Goal: Information Seeking & Learning: Find specific fact

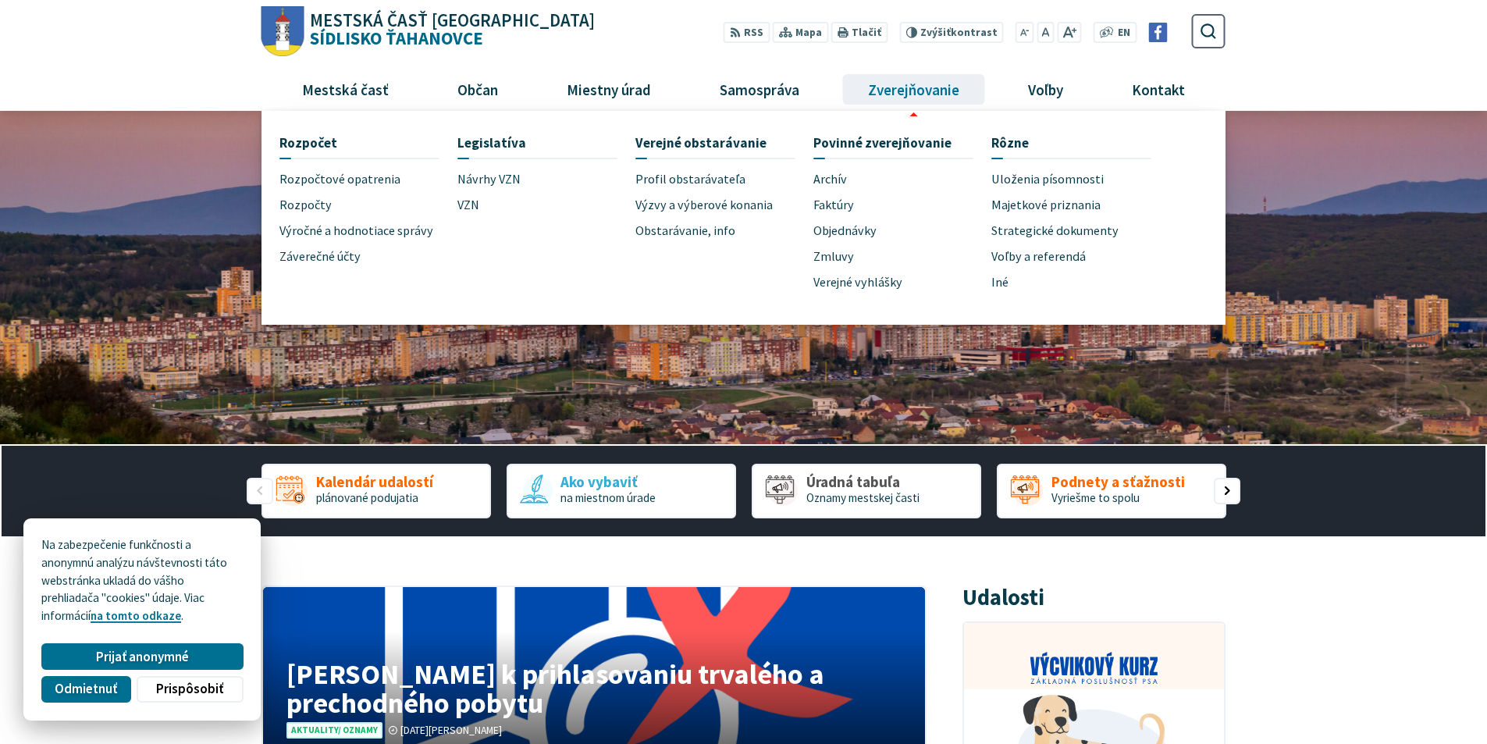
click at [894, 91] on span "Zverejňovanie" at bounding box center [913, 89] width 103 height 42
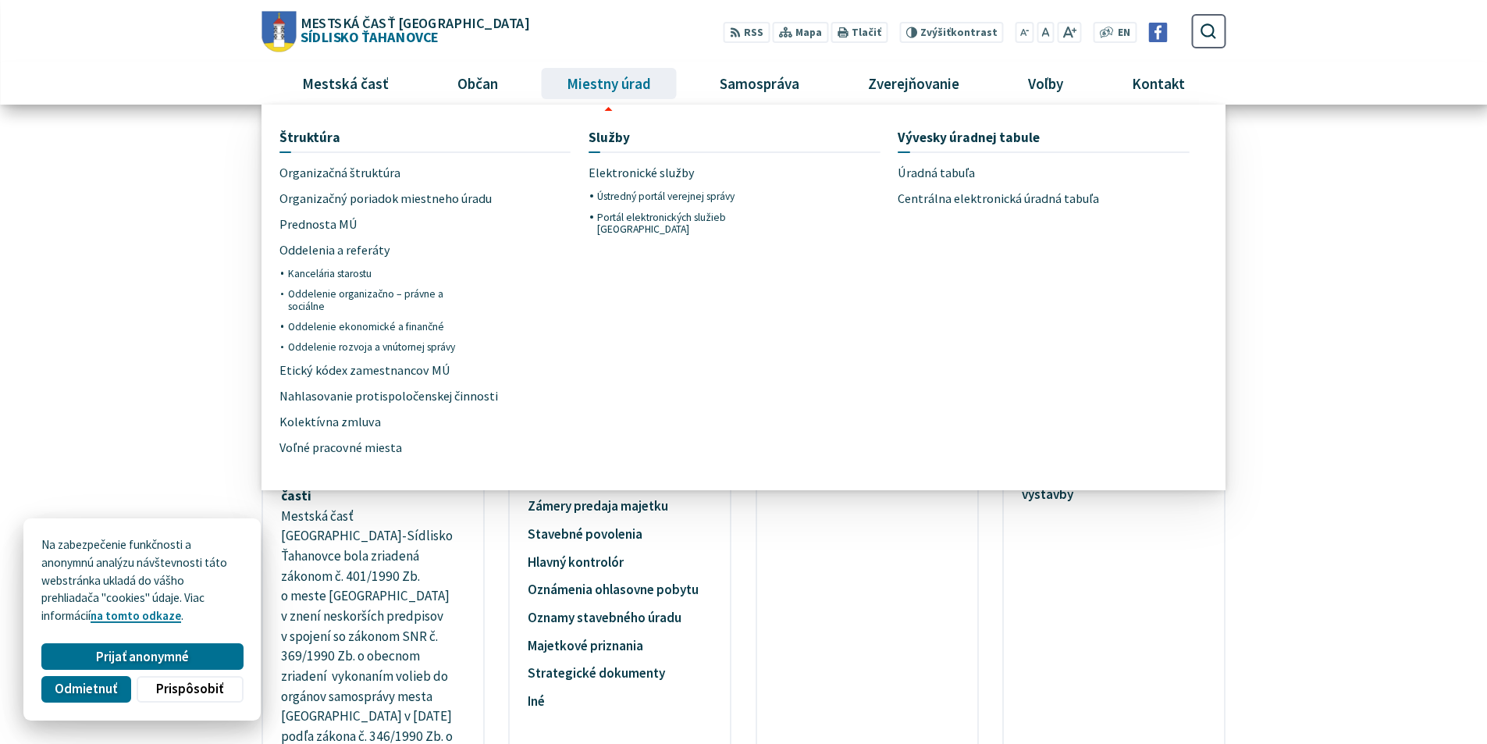
click at [604, 84] on span "Miestny úrad" at bounding box center [608, 83] width 96 height 42
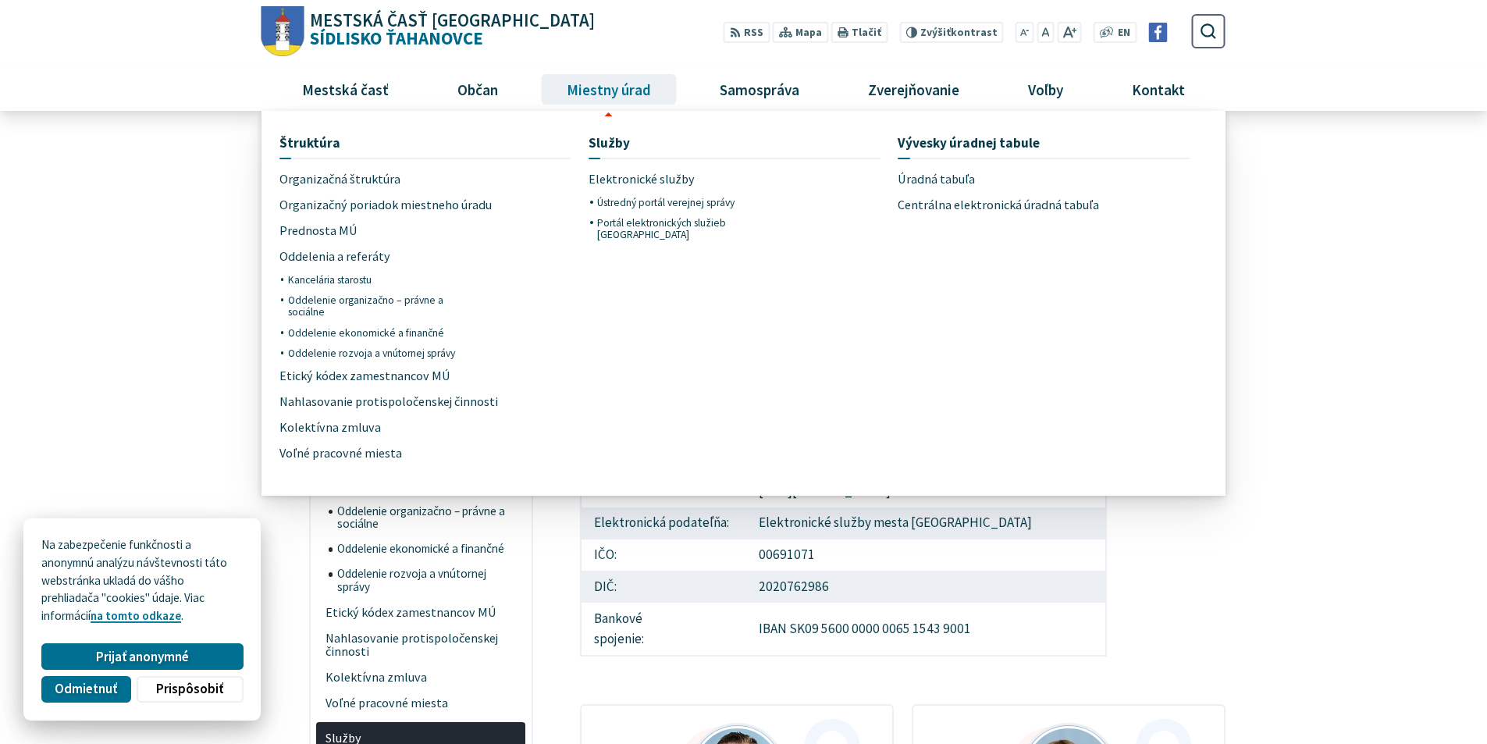
click at [591, 87] on span "Miestny úrad" at bounding box center [608, 89] width 96 height 42
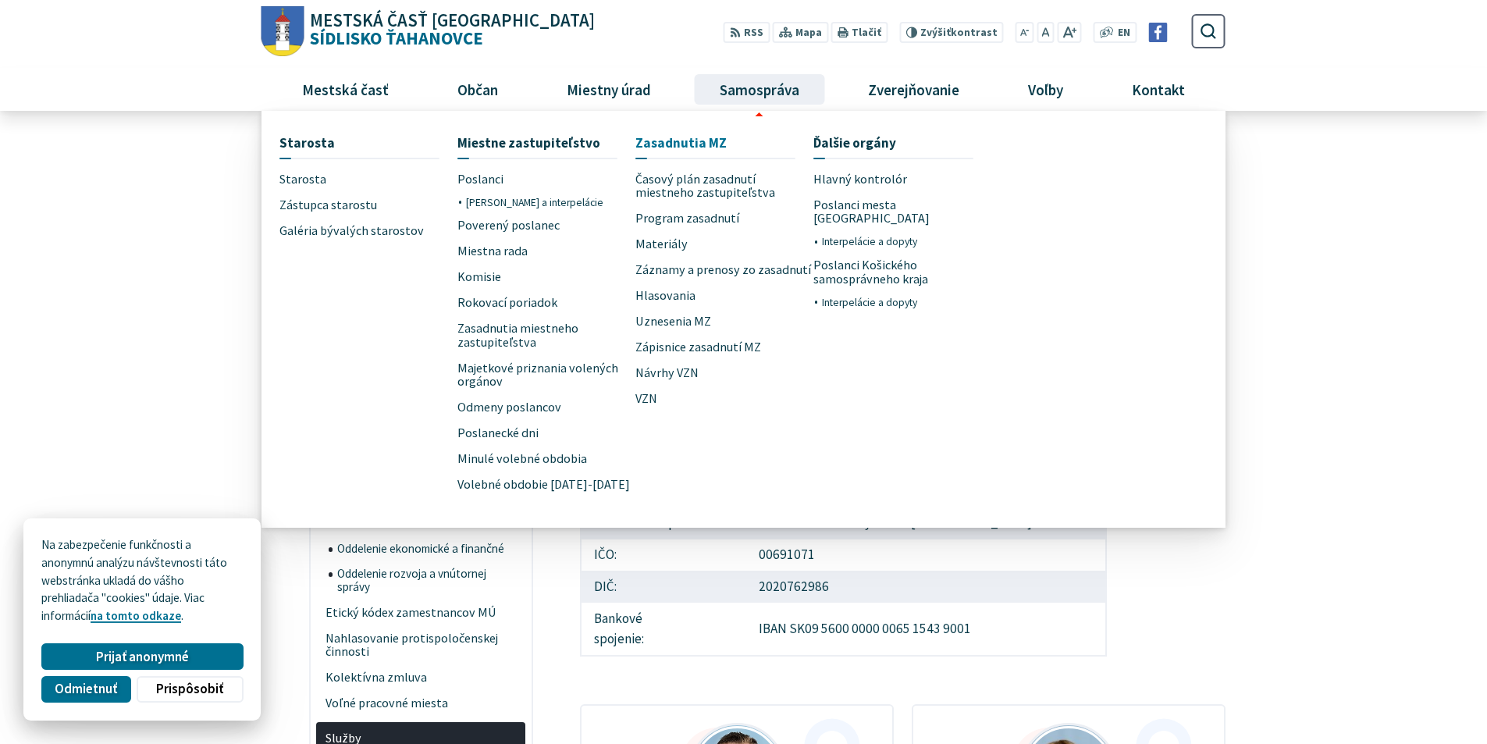
click at [670, 138] on span "Zasadnutia MZ" at bounding box center [680, 143] width 91 height 29
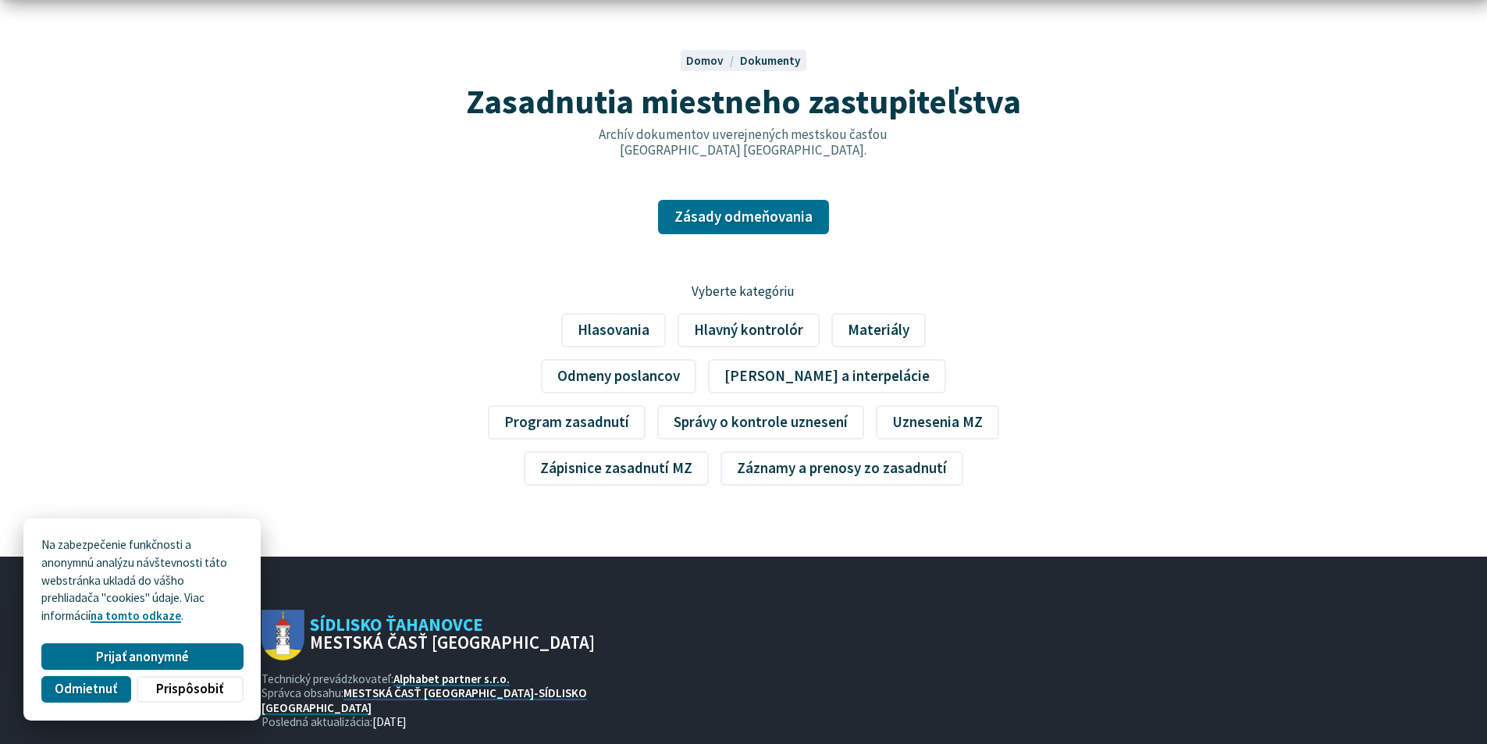
scroll to position [156, 0]
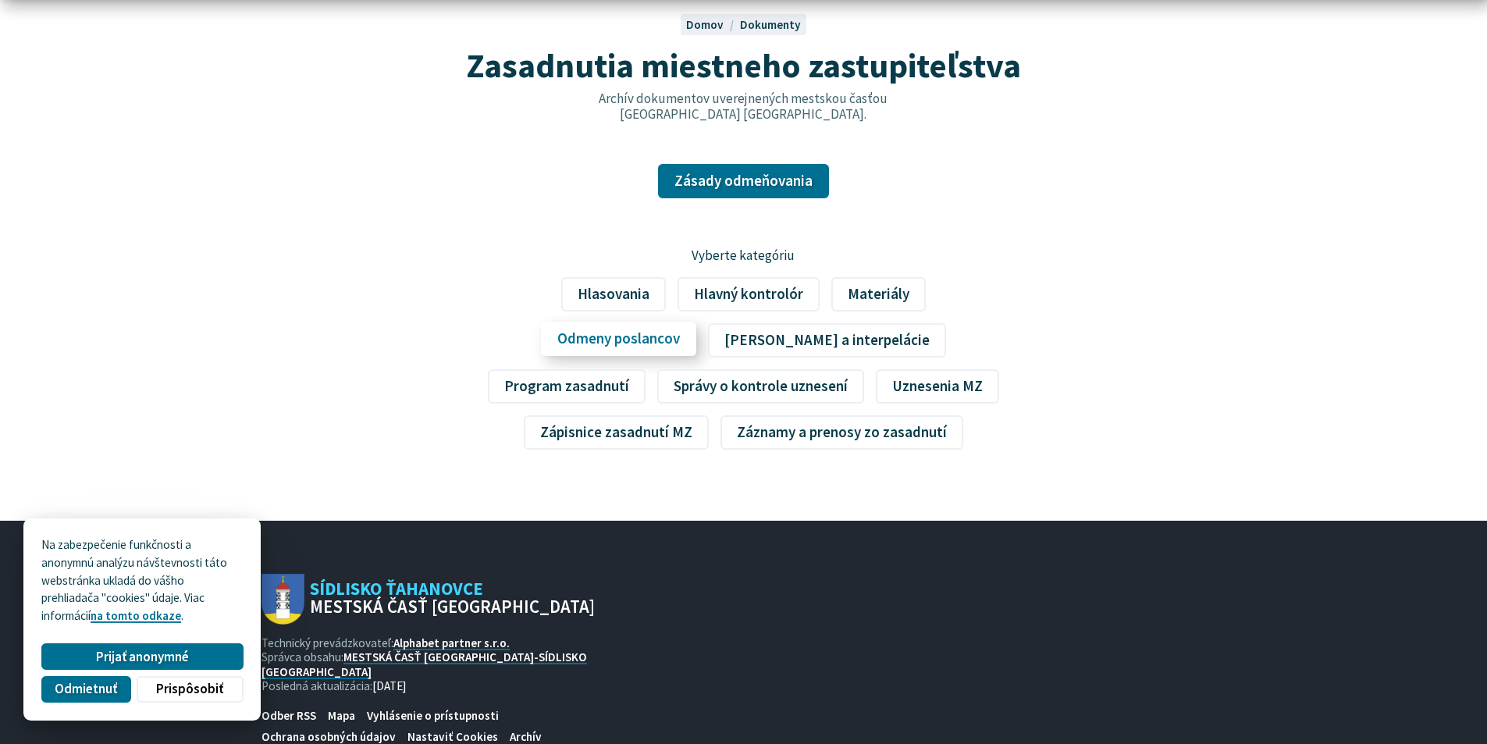
click at [696, 322] on link "Odmeny poslancov" at bounding box center [618, 339] width 155 height 34
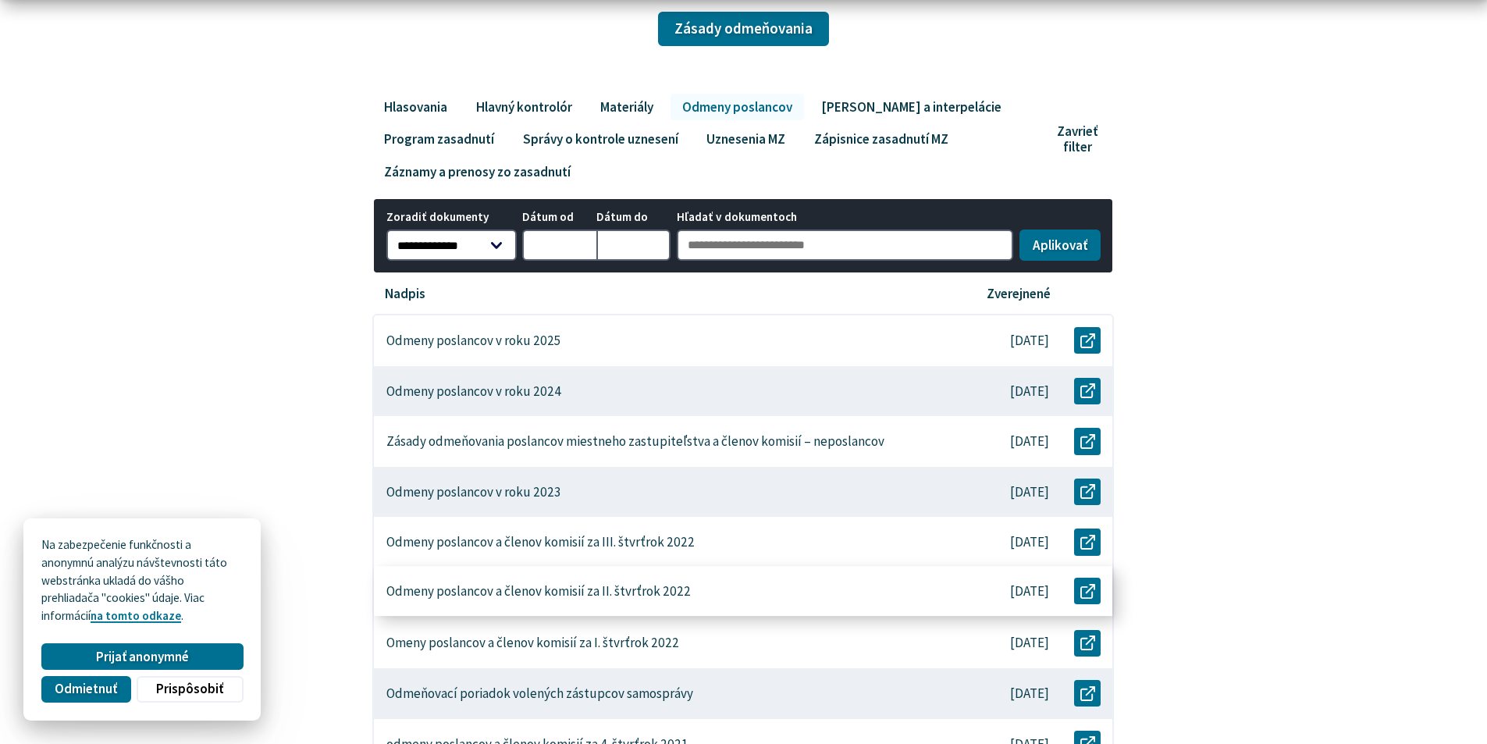
scroll to position [312, 0]
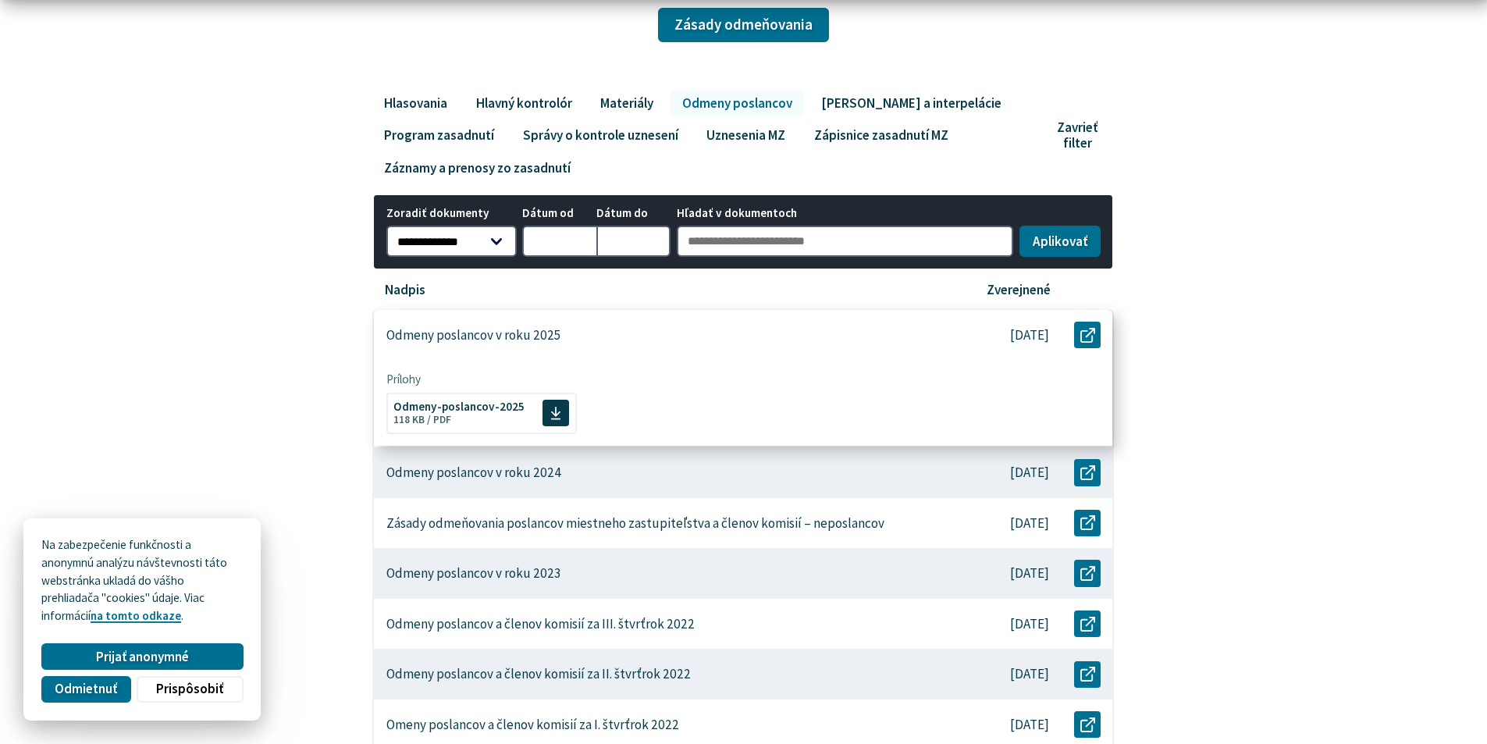
click at [532, 336] on p "Odmeny poslancov v roku 2025" at bounding box center [473, 335] width 175 height 16
click at [464, 403] on span "Odmeny-poslancov-2025" at bounding box center [458, 405] width 131 height 12
